Goal: Information Seeking & Learning: Learn about a topic

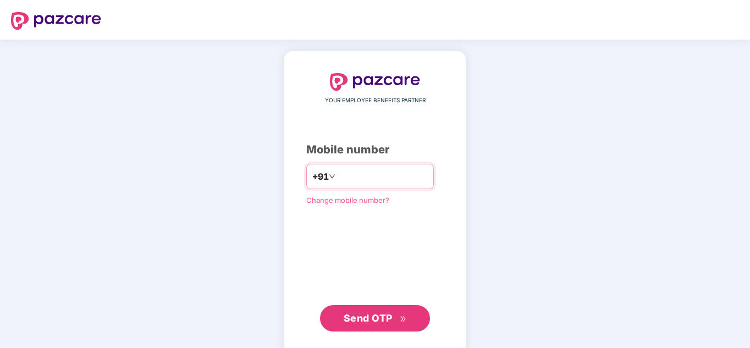
click at [376, 180] on input "number" at bounding box center [382, 177] width 90 height 18
type input "**********"
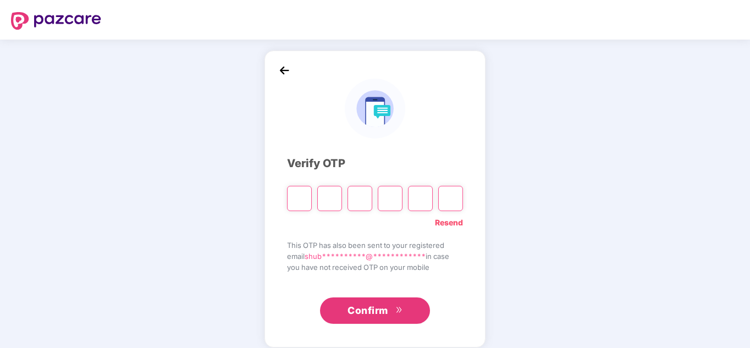
click at [303, 202] on input "Please enter verification code. Digit 1" at bounding box center [299, 198] width 25 height 25
type input "*"
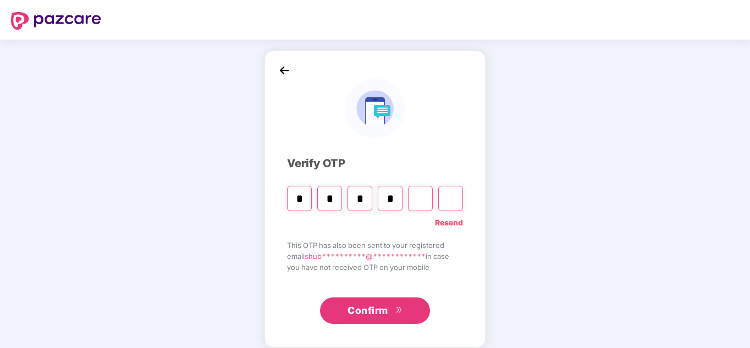
type input "*"
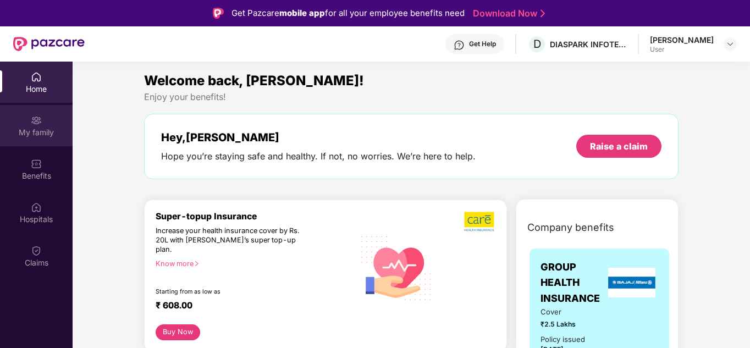
click at [42, 116] on div "My family" at bounding box center [36, 125] width 73 height 41
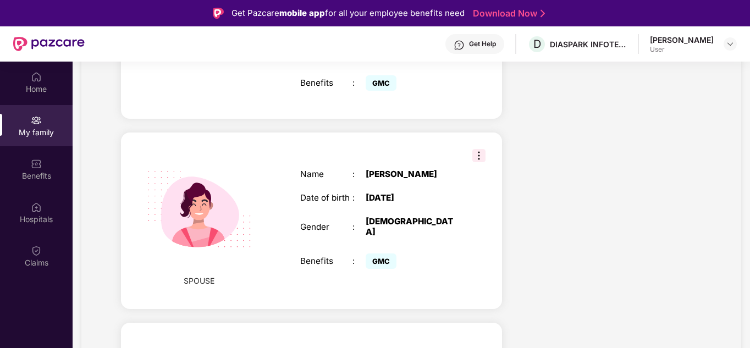
scroll to position [370, 0]
click at [484, 148] on img at bounding box center [478, 154] width 13 height 13
click at [423, 155] on div "Name : [PERSON_NAME] Date of birth : [DEMOGRAPHIC_DATA] Gender : [DEMOGRAPHIC_D…" at bounding box center [379, 220] width 180 height 130
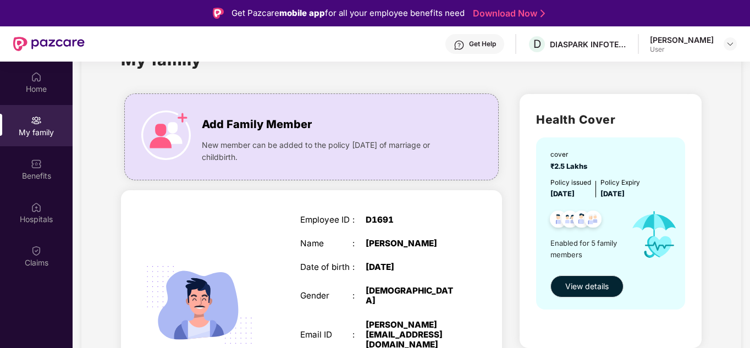
scroll to position [0, 0]
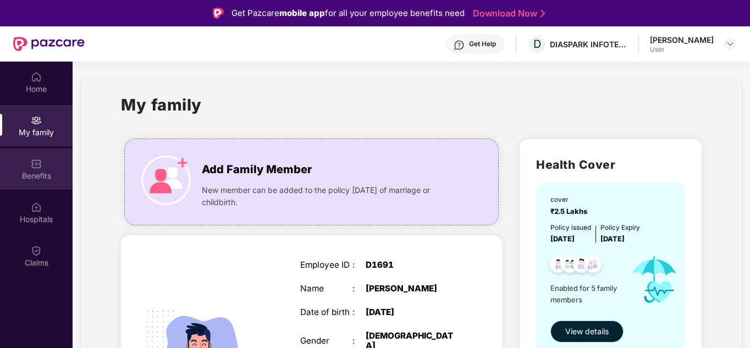
click at [62, 176] on div "Benefits" at bounding box center [36, 175] width 73 height 11
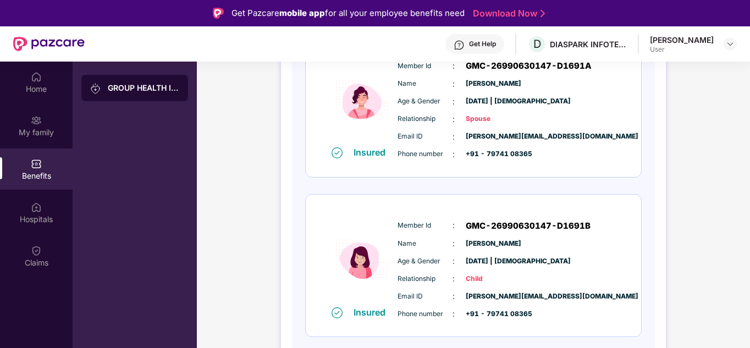
scroll to position [352, 0]
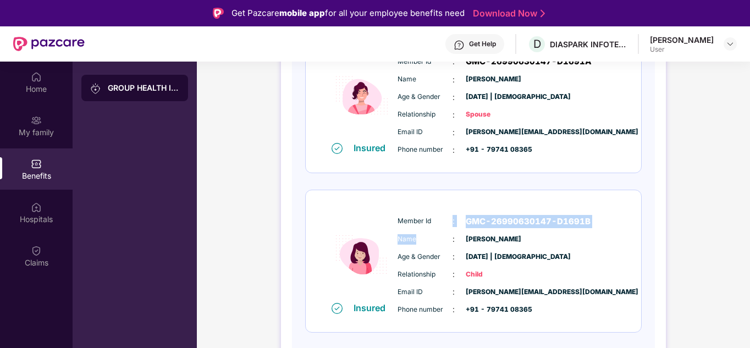
drag, startPoint x: 431, startPoint y: 235, endPoint x: 435, endPoint y: 180, distance: 55.6
click at [435, 180] on div "Insured Member Id : GMC-26990630147-D1691 Name : [PERSON_NAME] Age & Gender : […" at bounding box center [473, 261] width 336 height 782
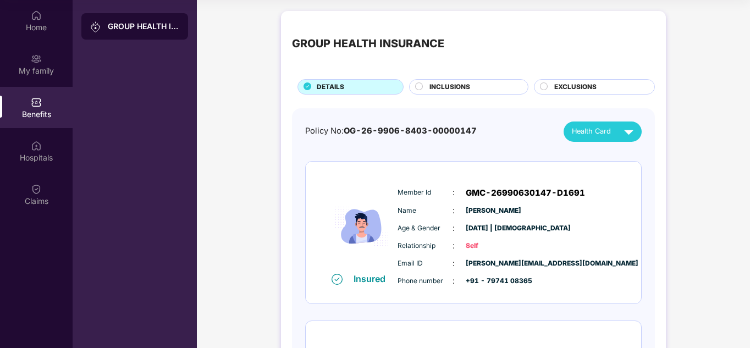
scroll to position [0, 0]
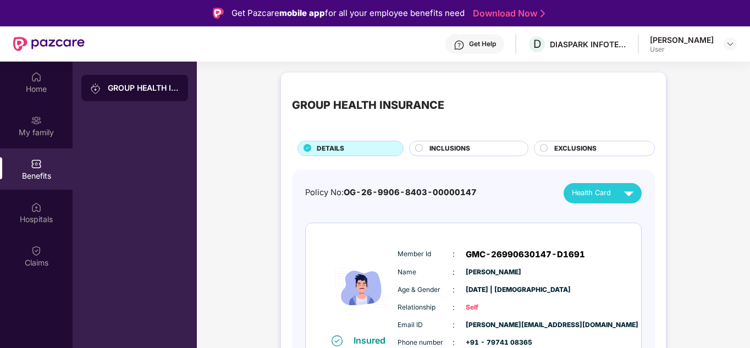
drag, startPoint x: 473, startPoint y: 240, endPoint x: 636, endPoint y: 269, distance: 166.2
click at [636, 269] on div "Insured Member Id : GMC-26990630147-D1691 Name : [PERSON_NAME] Age & Gender : […" at bounding box center [473, 294] width 335 height 142
